Goal: Find specific page/section: Find specific page/section

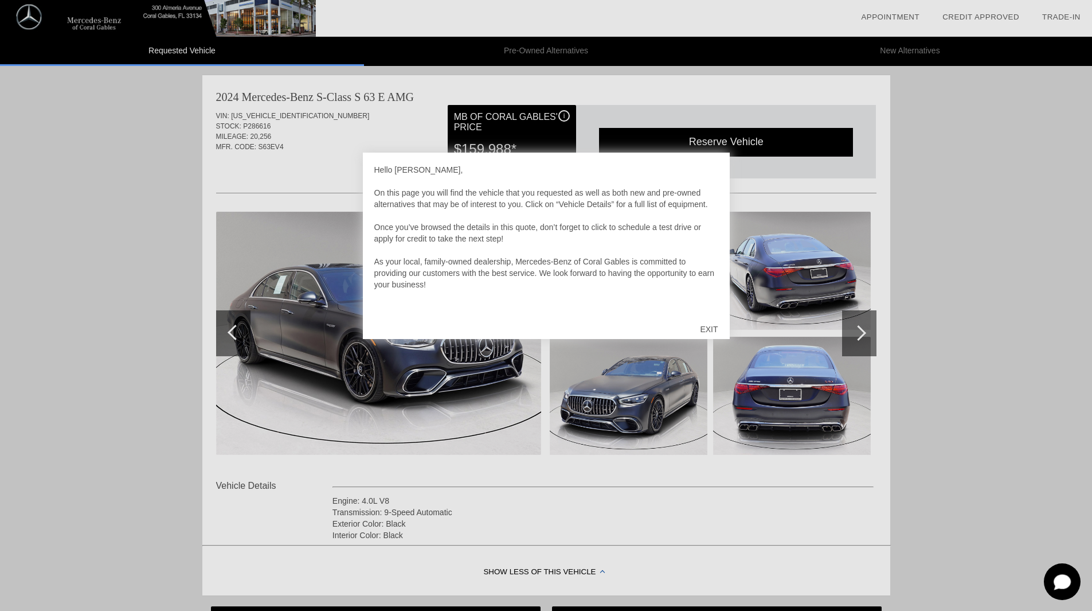
click at [713, 325] on div "EXIT" at bounding box center [709, 329] width 41 height 34
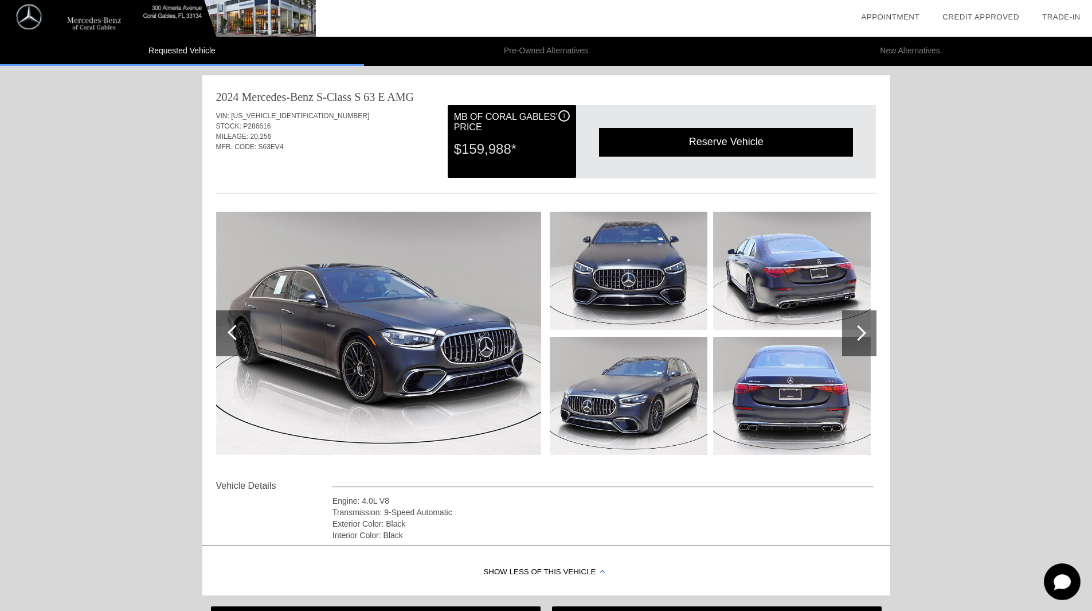
click at [845, 330] on div at bounding box center [859, 333] width 34 height 46
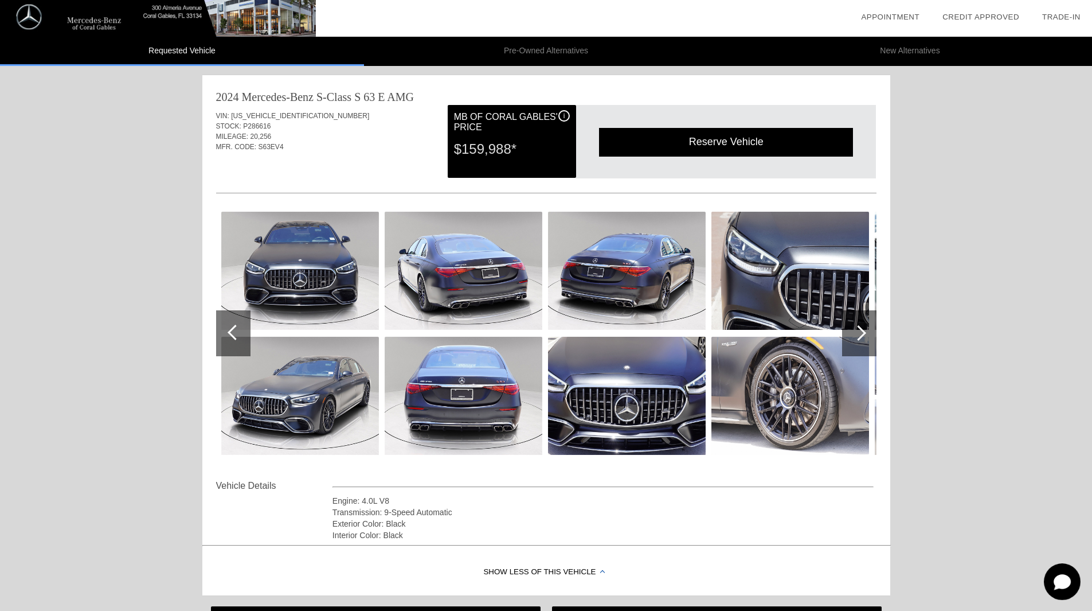
click at [308, 275] on img at bounding box center [300, 271] width 158 height 118
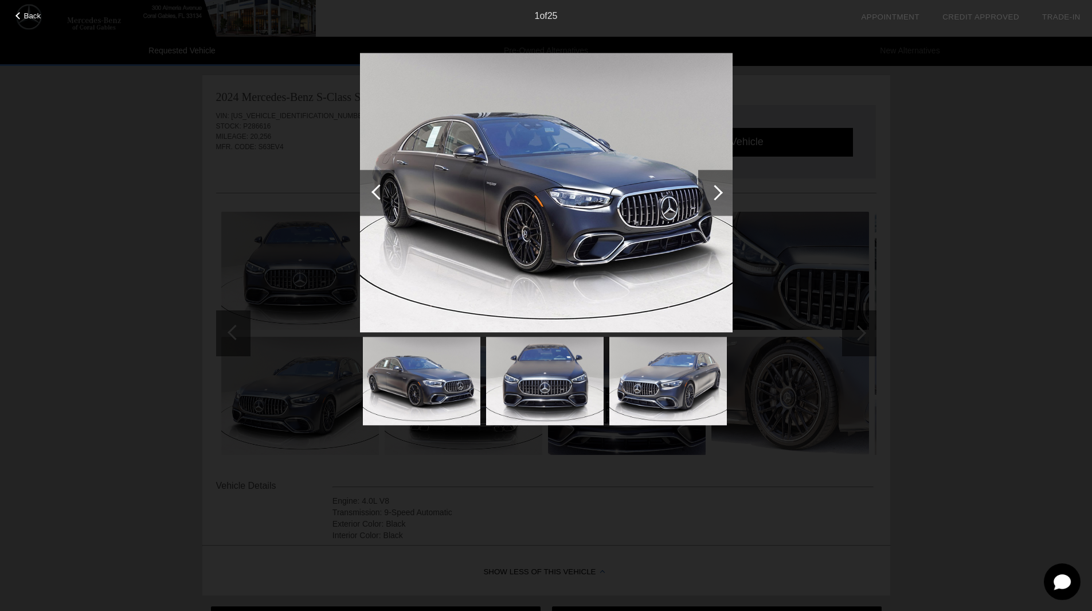
click at [709, 186] on div at bounding box center [715, 193] width 34 height 46
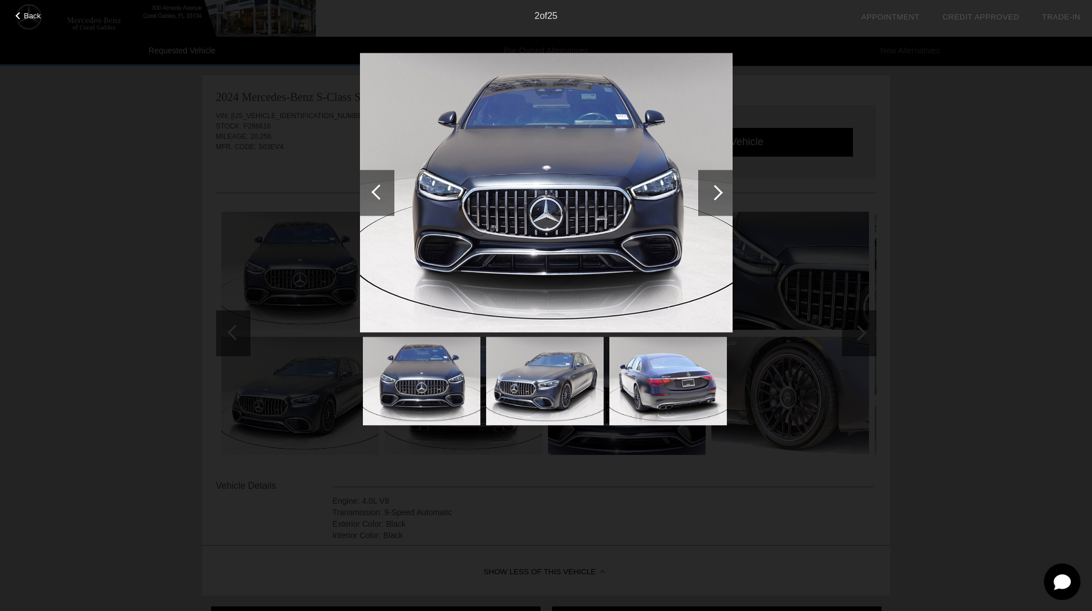
click at [708, 185] on div at bounding box center [715, 193] width 34 height 46
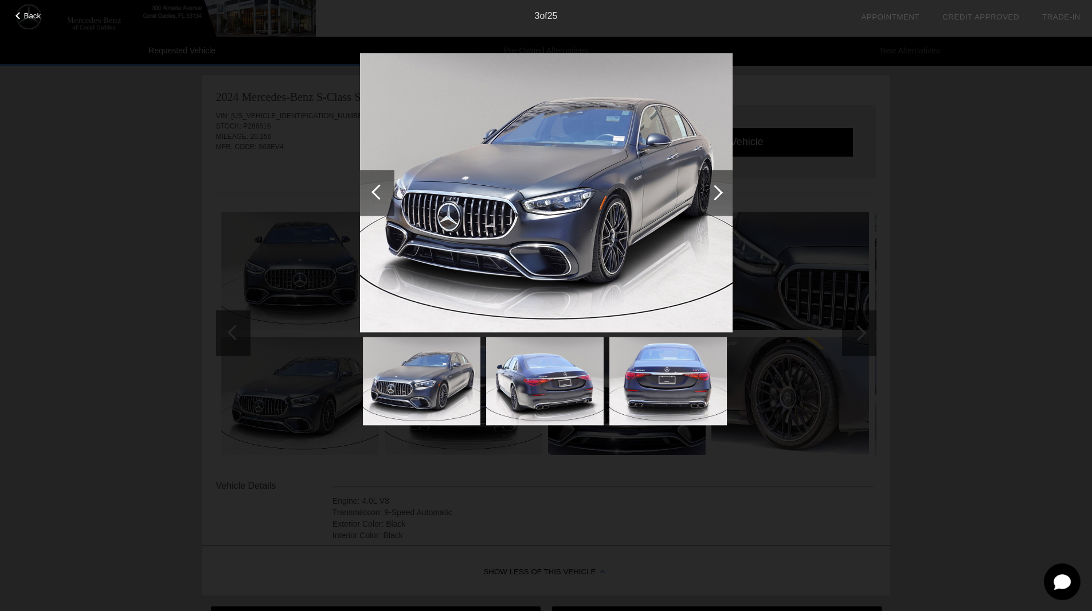
click at [708, 185] on div at bounding box center [715, 193] width 34 height 46
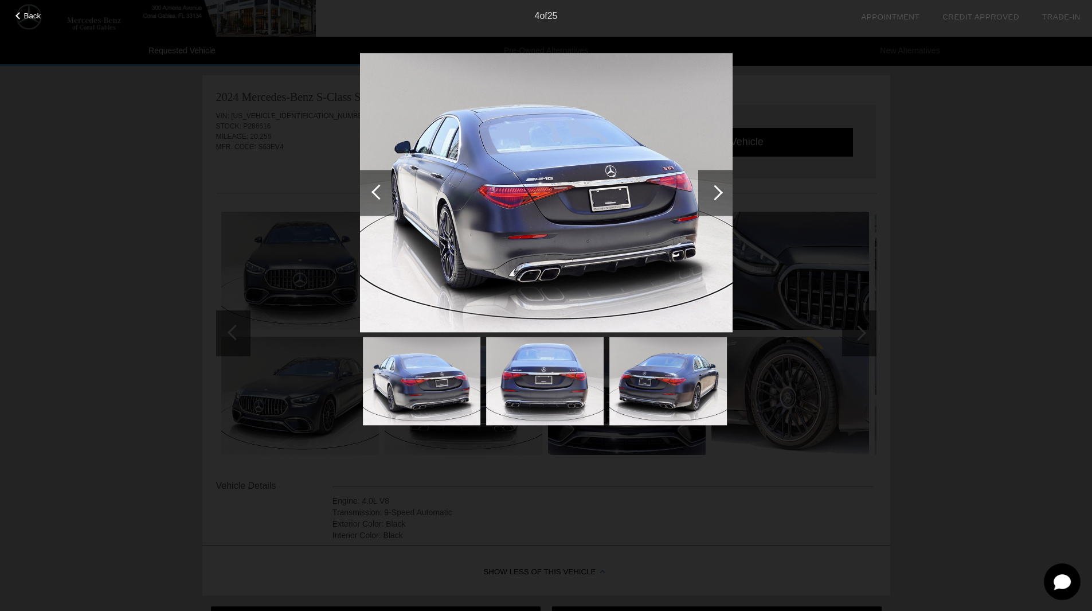
click at [708, 185] on div at bounding box center [715, 193] width 34 height 46
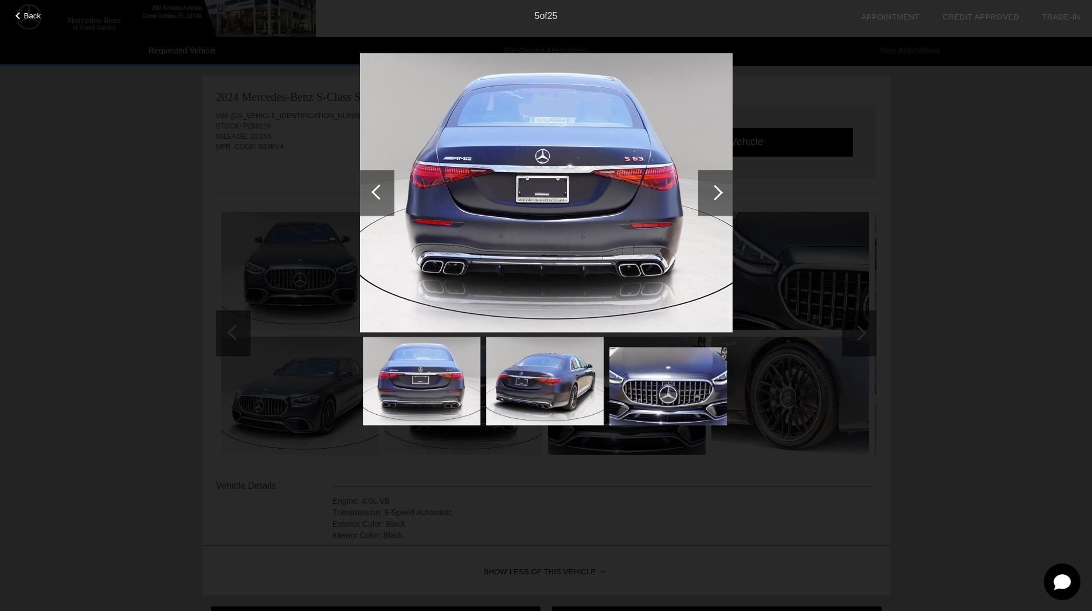
click at [708, 185] on div at bounding box center [715, 193] width 34 height 46
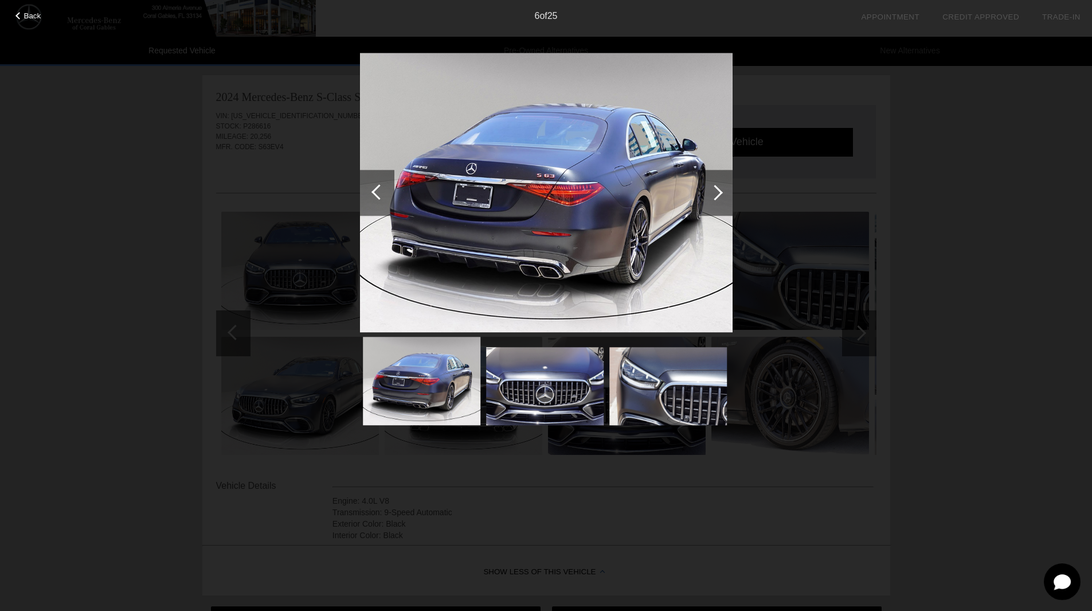
click at [708, 185] on div at bounding box center [715, 193] width 34 height 46
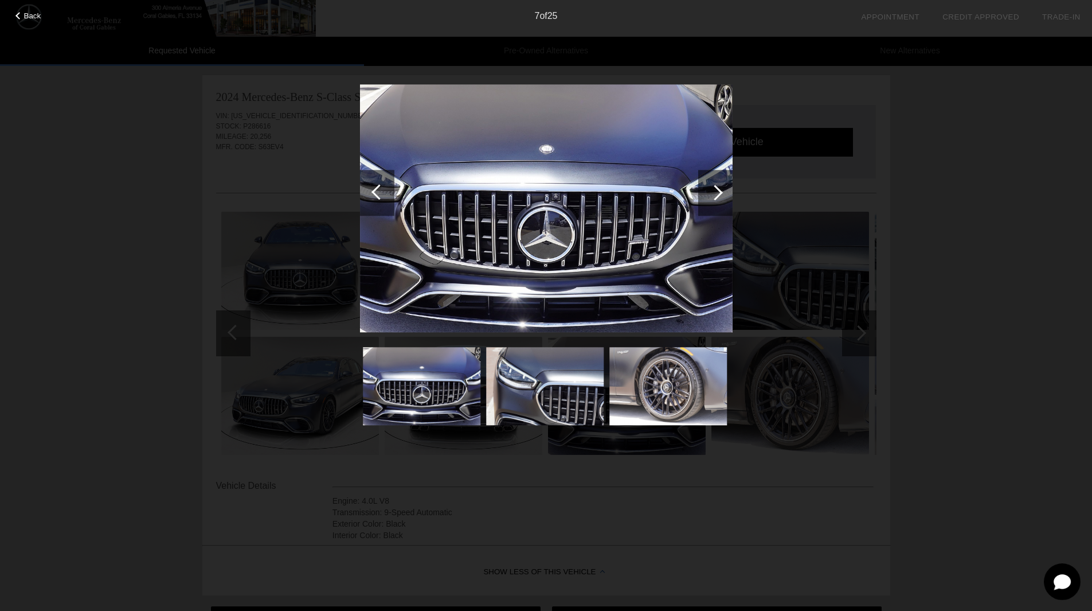
click at [708, 185] on div at bounding box center [715, 193] width 34 height 46
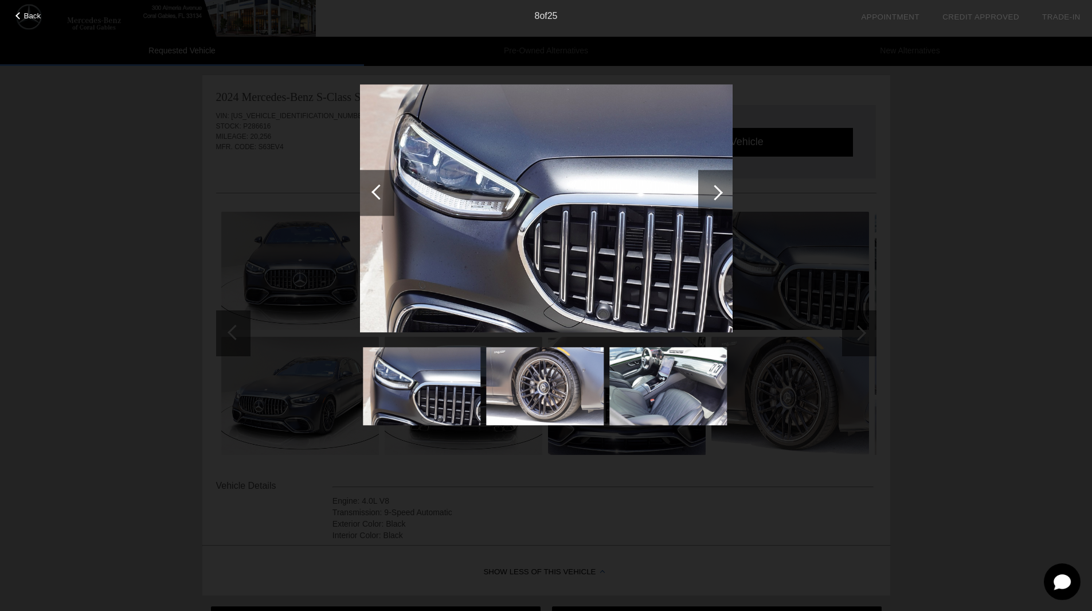
click at [708, 185] on div at bounding box center [715, 193] width 34 height 46
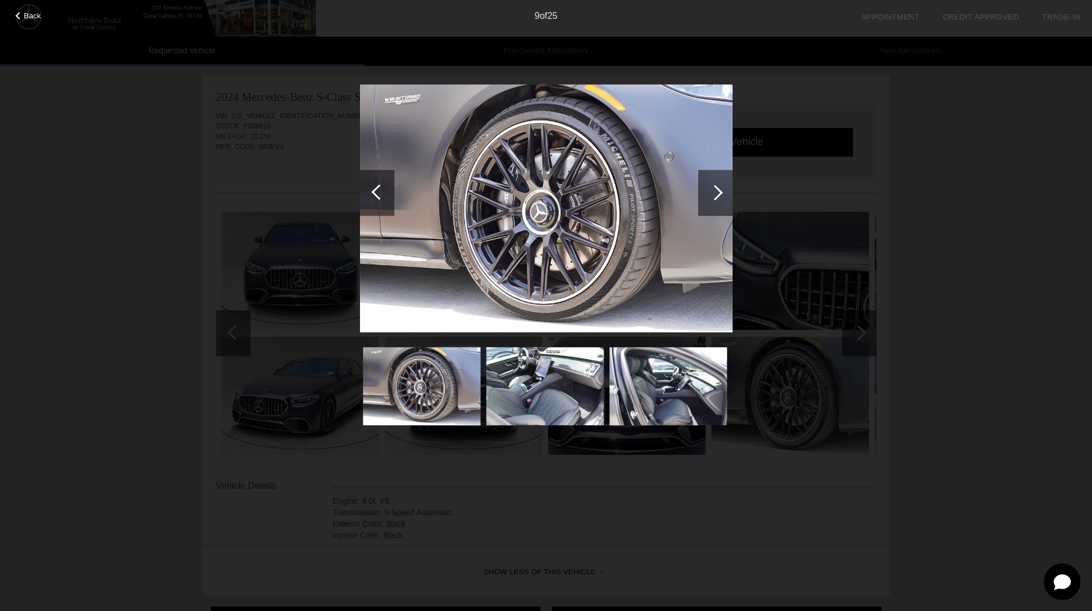
click at [712, 189] on div at bounding box center [715, 192] width 15 height 15
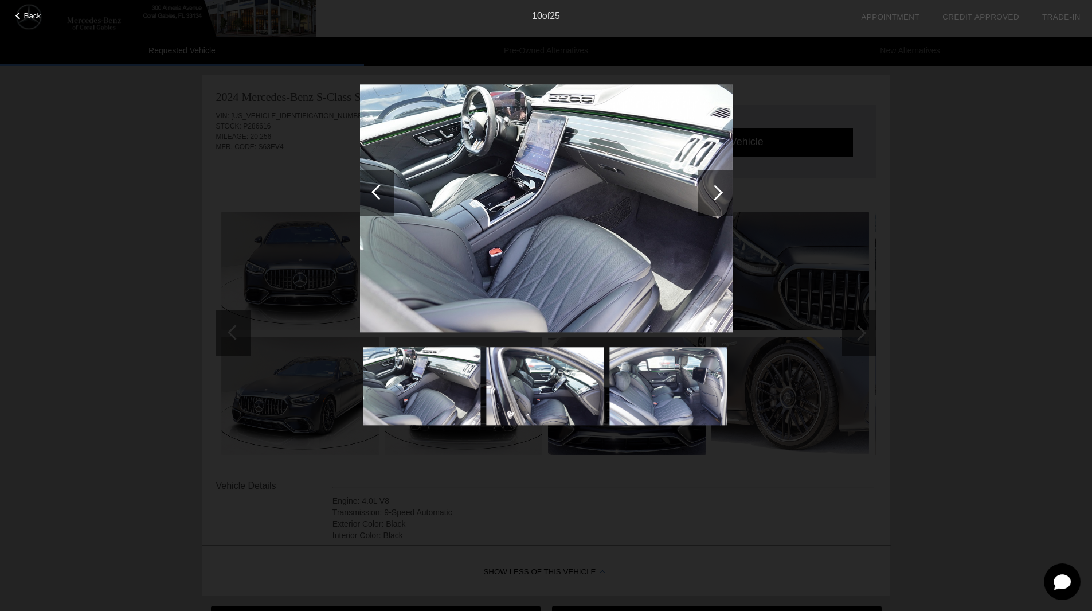
click at [712, 189] on div at bounding box center [715, 192] width 15 height 15
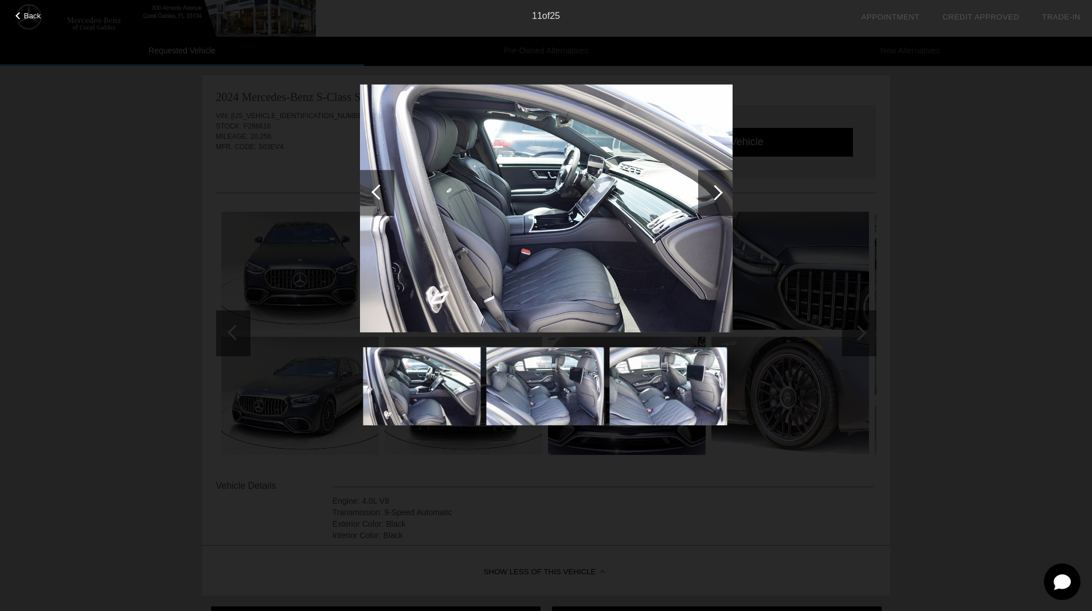
click at [713, 188] on div at bounding box center [715, 192] width 15 height 15
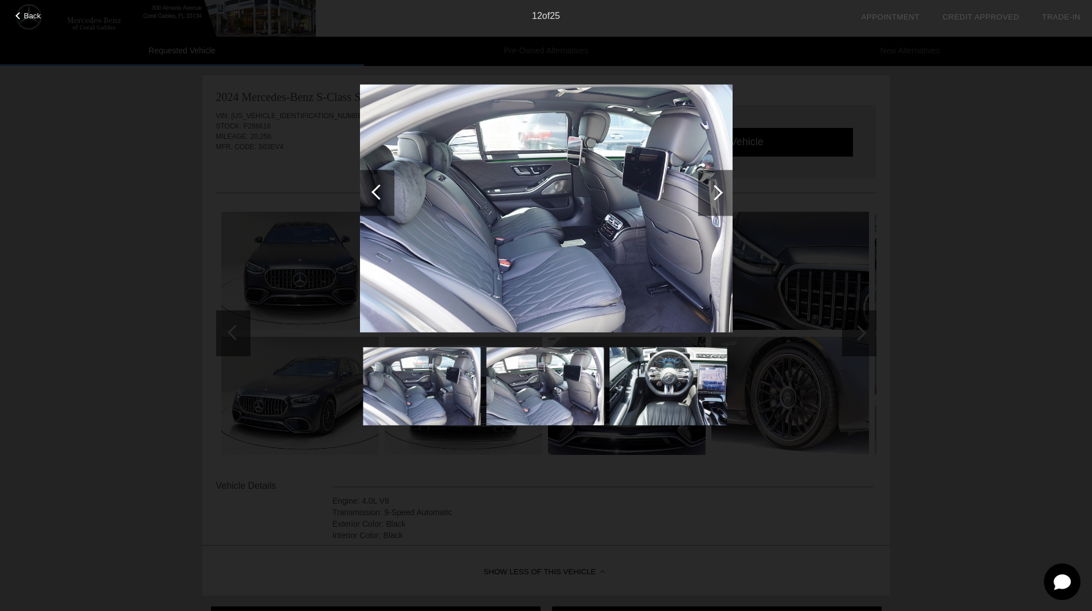
click at [713, 188] on div at bounding box center [715, 192] width 15 height 15
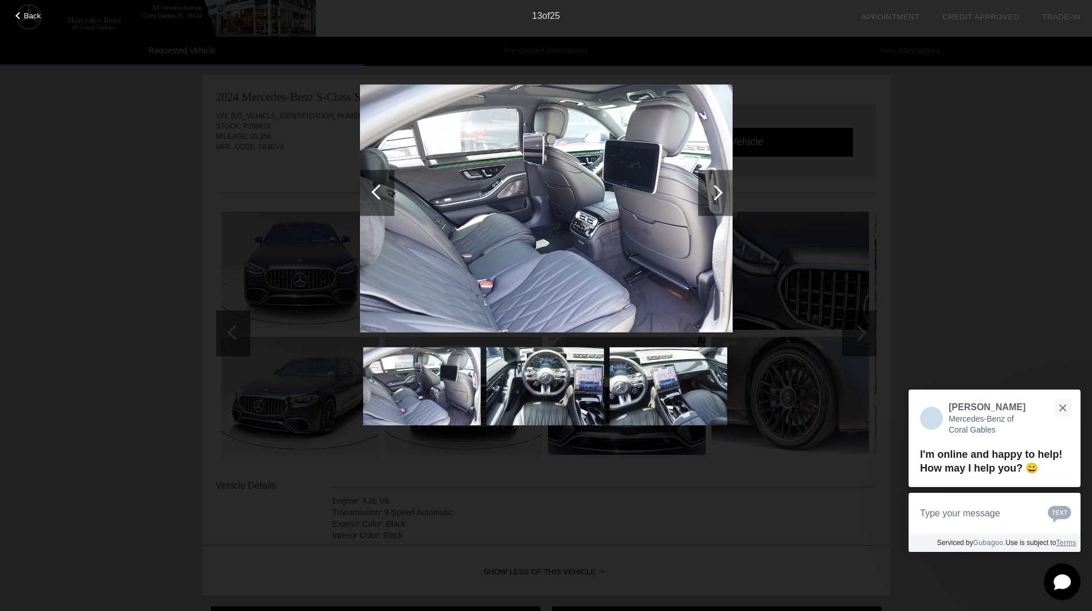
click at [713, 187] on div at bounding box center [715, 192] width 15 height 15
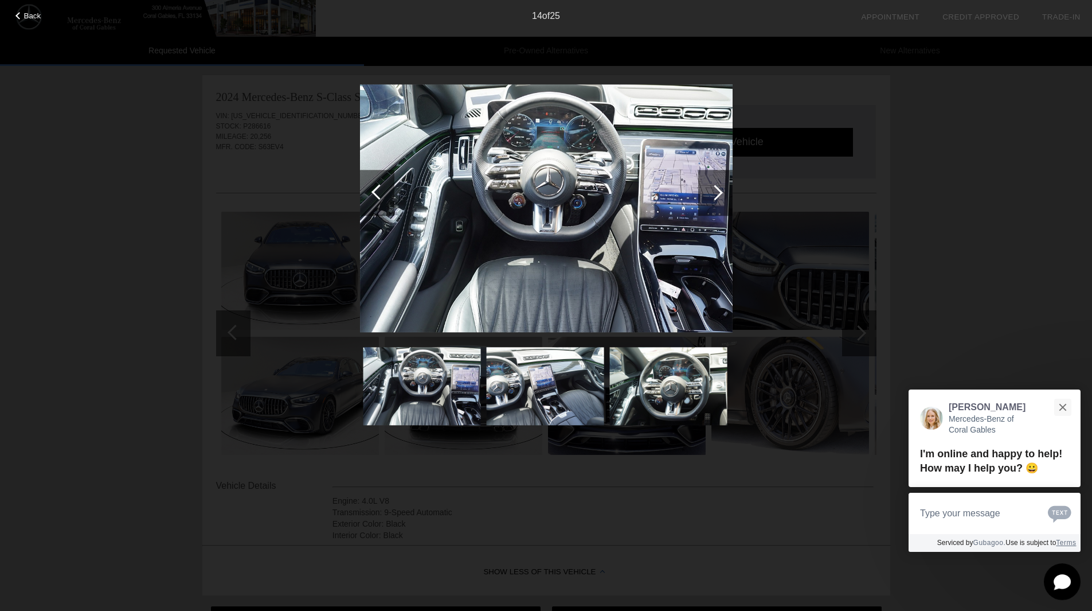
click at [715, 186] on div at bounding box center [715, 192] width 15 height 15
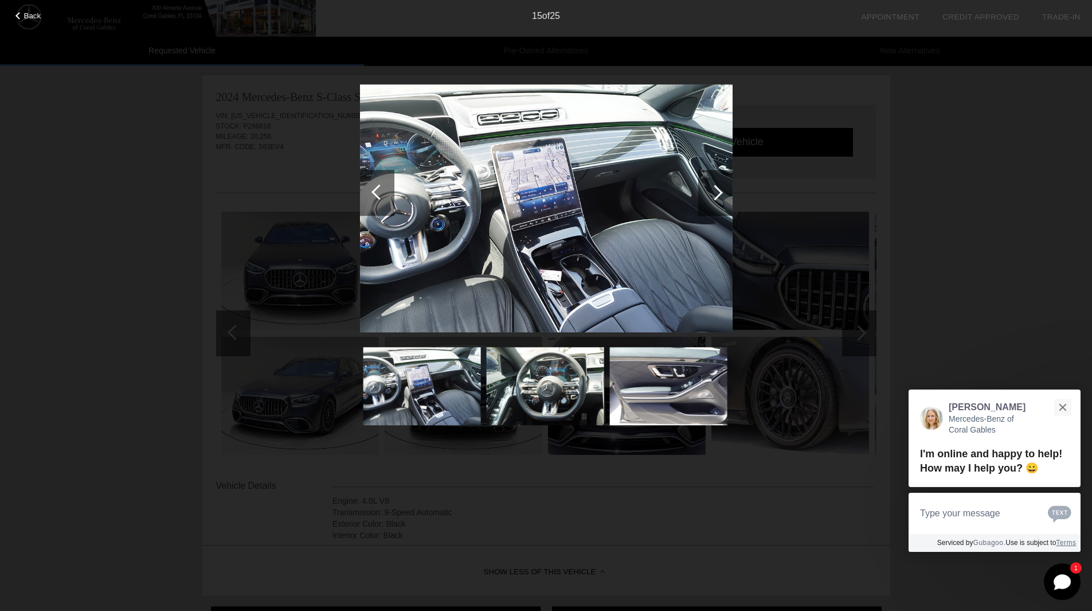
click at [715, 186] on div at bounding box center [715, 192] width 15 height 15
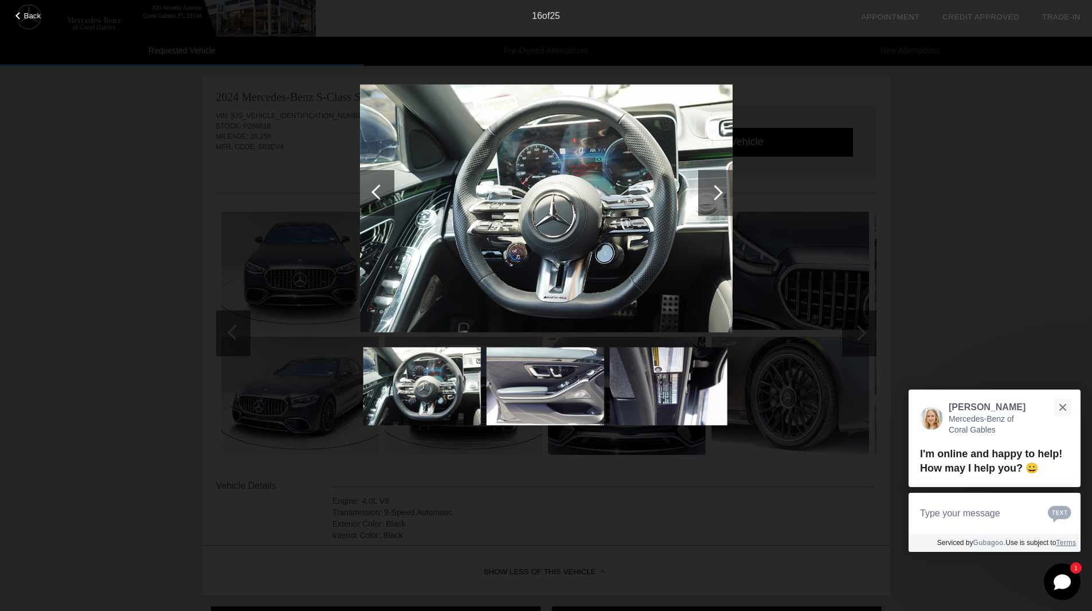
click at [715, 186] on div at bounding box center [715, 192] width 15 height 15
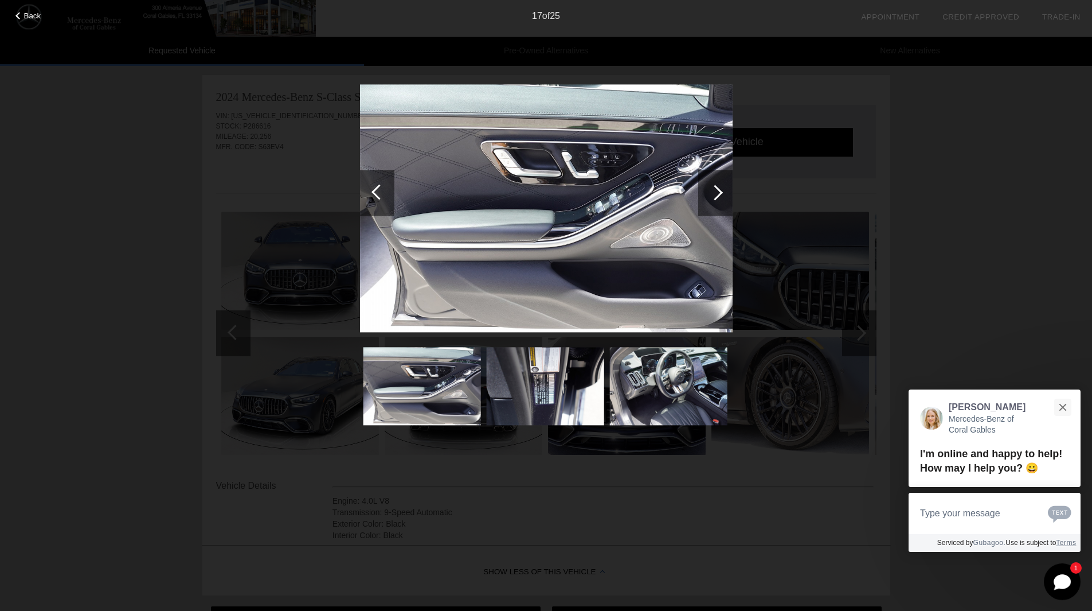
click at [715, 186] on div at bounding box center [715, 192] width 15 height 15
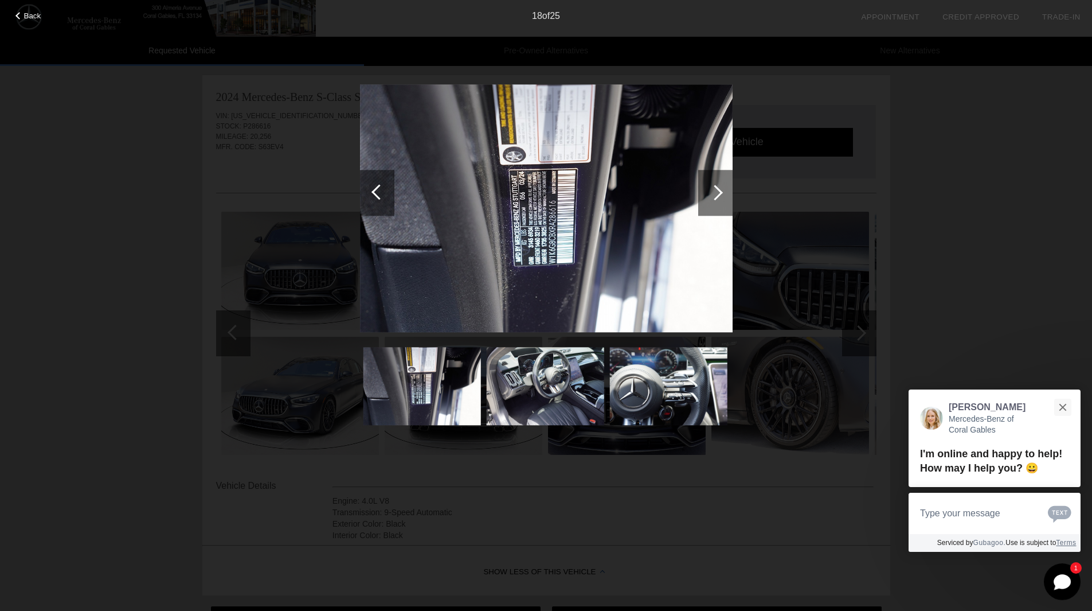
click at [715, 186] on div at bounding box center [715, 192] width 15 height 15
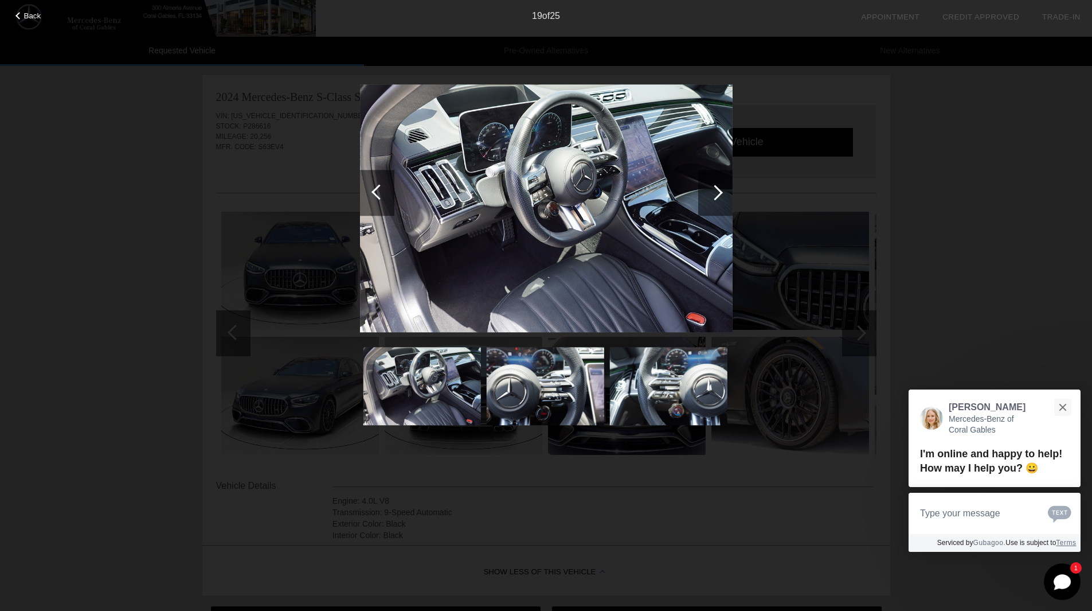
click at [715, 186] on div at bounding box center [715, 192] width 15 height 15
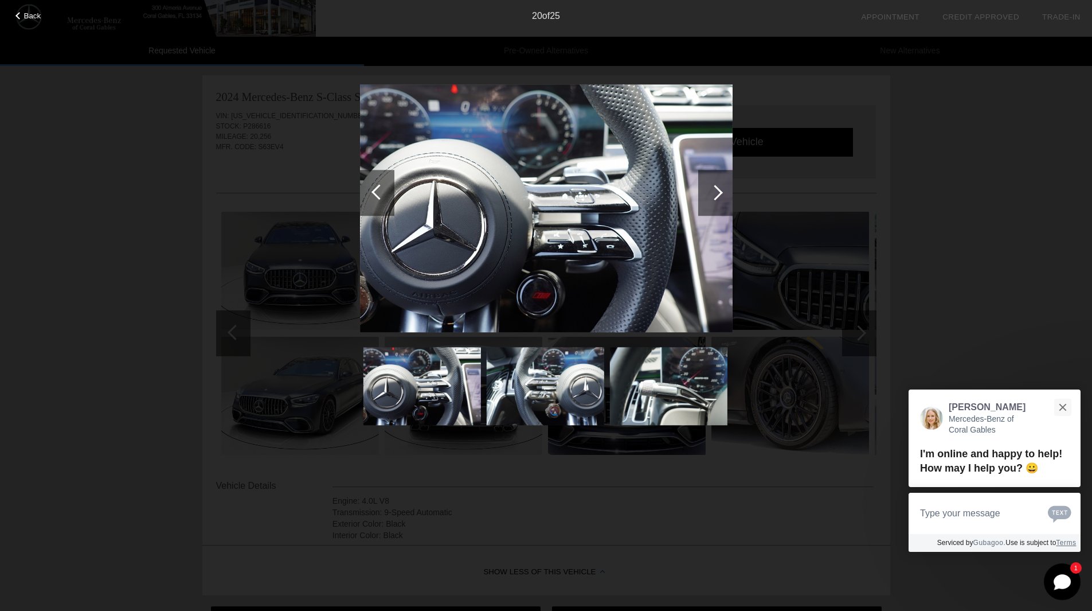
click at [716, 186] on div at bounding box center [715, 192] width 15 height 15
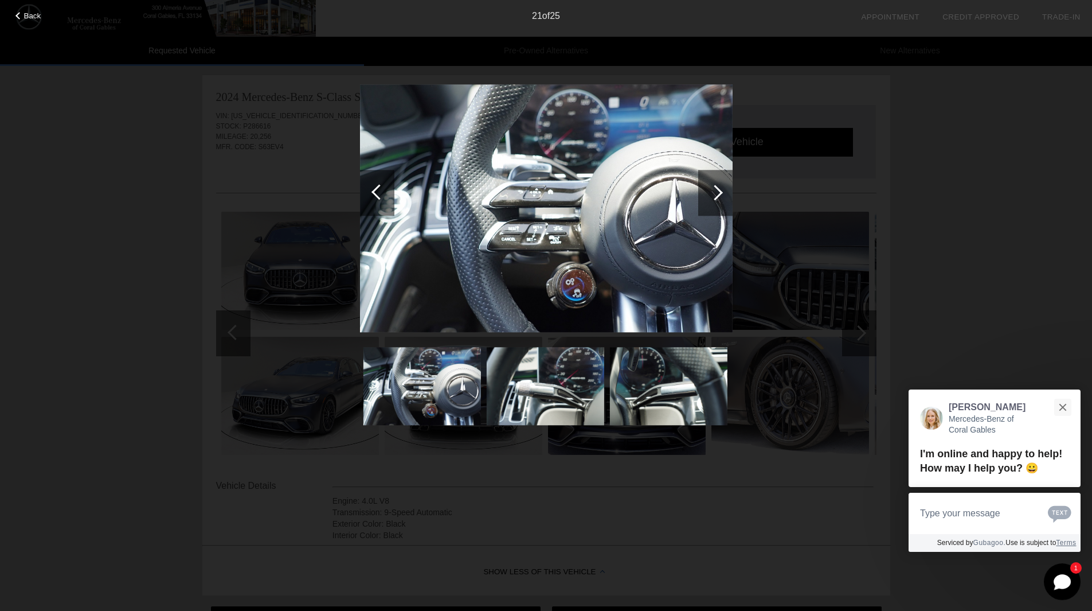
click at [716, 184] on div at bounding box center [715, 193] width 34 height 46
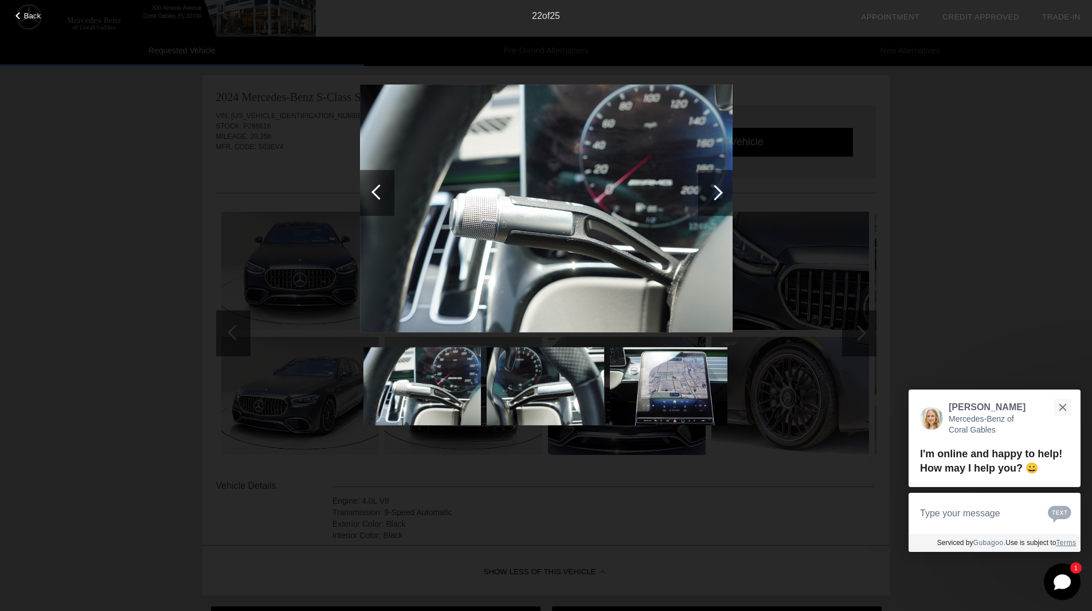
click at [716, 183] on div at bounding box center [715, 193] width 34 height 46
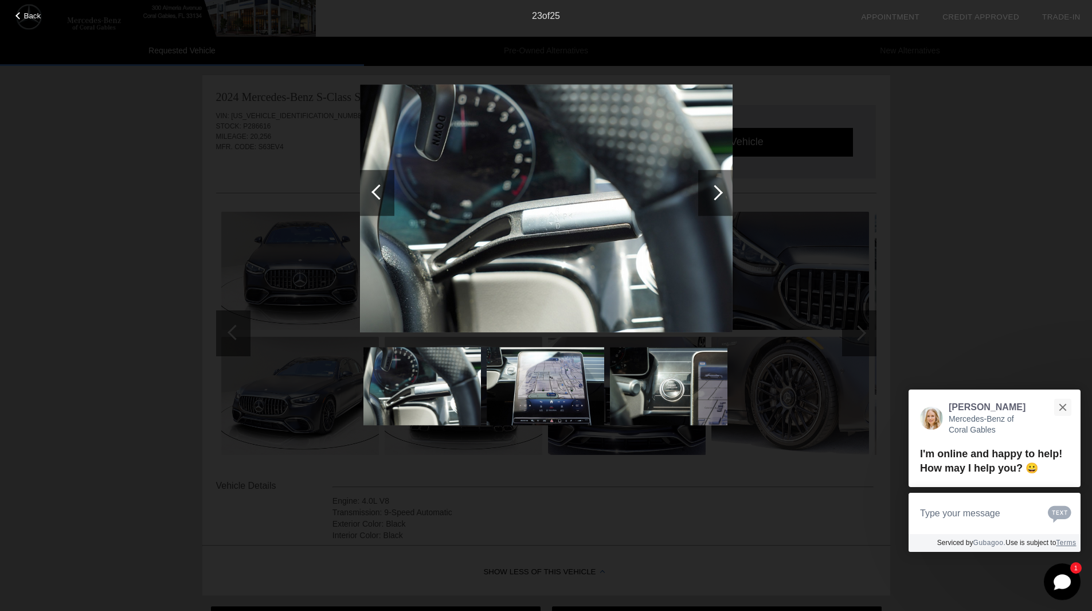
click at [707, 185] on div at bounding box center [715, 193] width 34 height 46
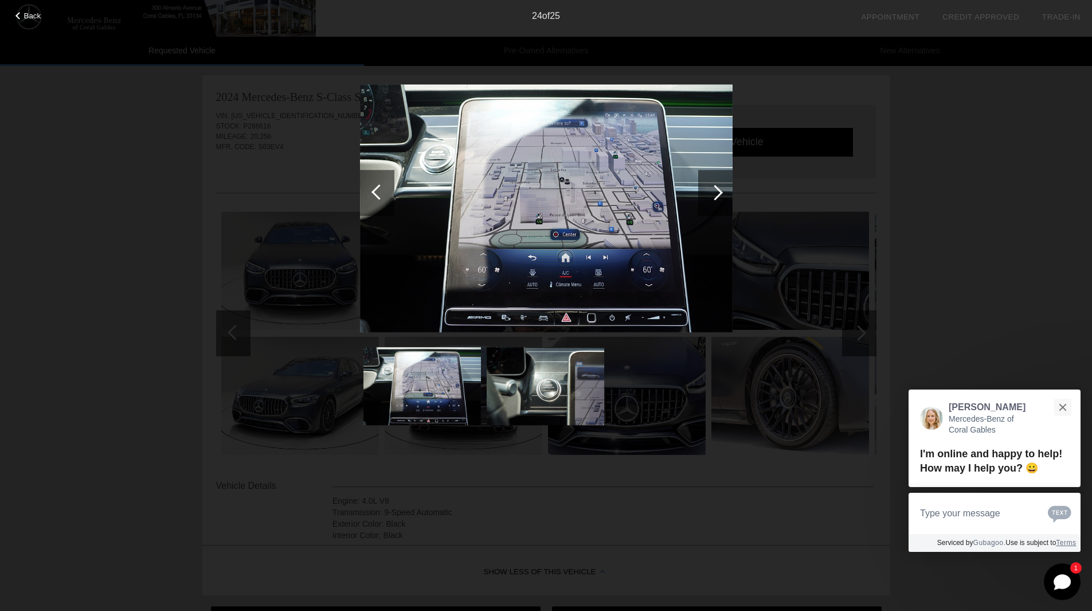
click at [710, 186] on div at bounding box center [715, 193] width 34 height 46
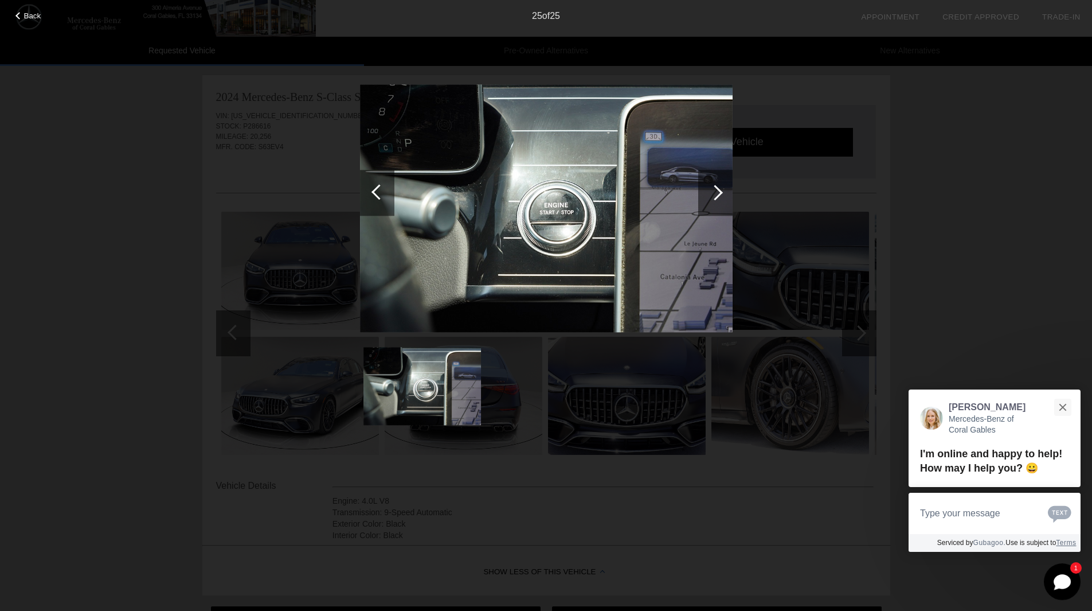
click at [710, 186] on div at bounding box center [715, 193] width 34 height 46
drag, startPoint x: 984, startPoint y: 179, endPoint x: 991, endPoint y: 182, distance: 7.5
click at [991, 182] on div "Back 25 of 25" at bounding box center [546, 305] width 1092 height 611
click at [32, 17] on span "Back" at bounding box center [32, 15] width 17 height 9
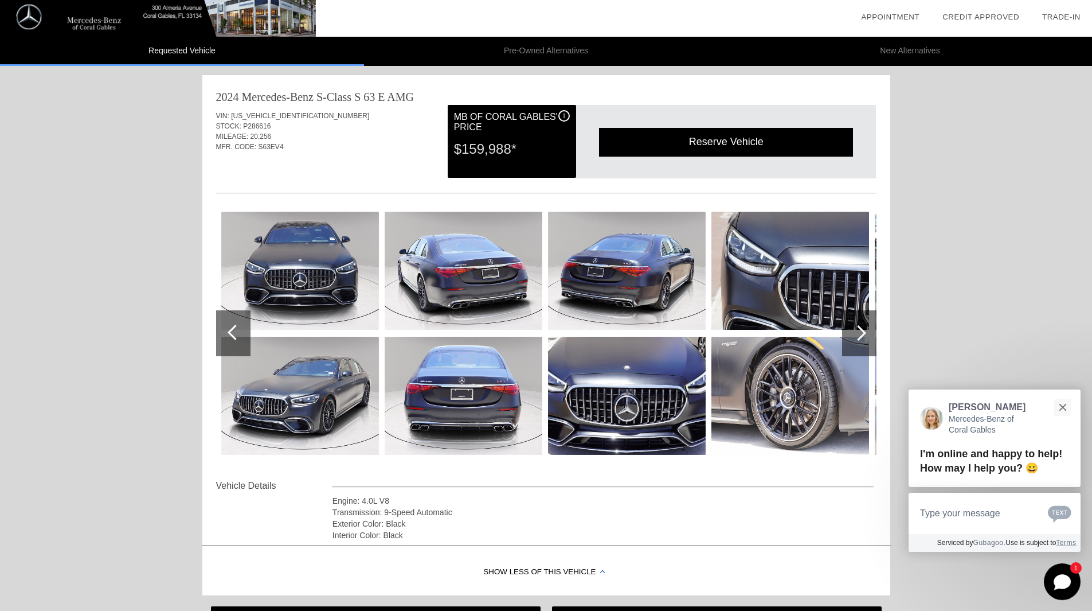
click at [93, 18] on img at bounding box center [158, 18] width 316 height 37
